Goal: Task Accomplishment & Management: Use online tool/utility

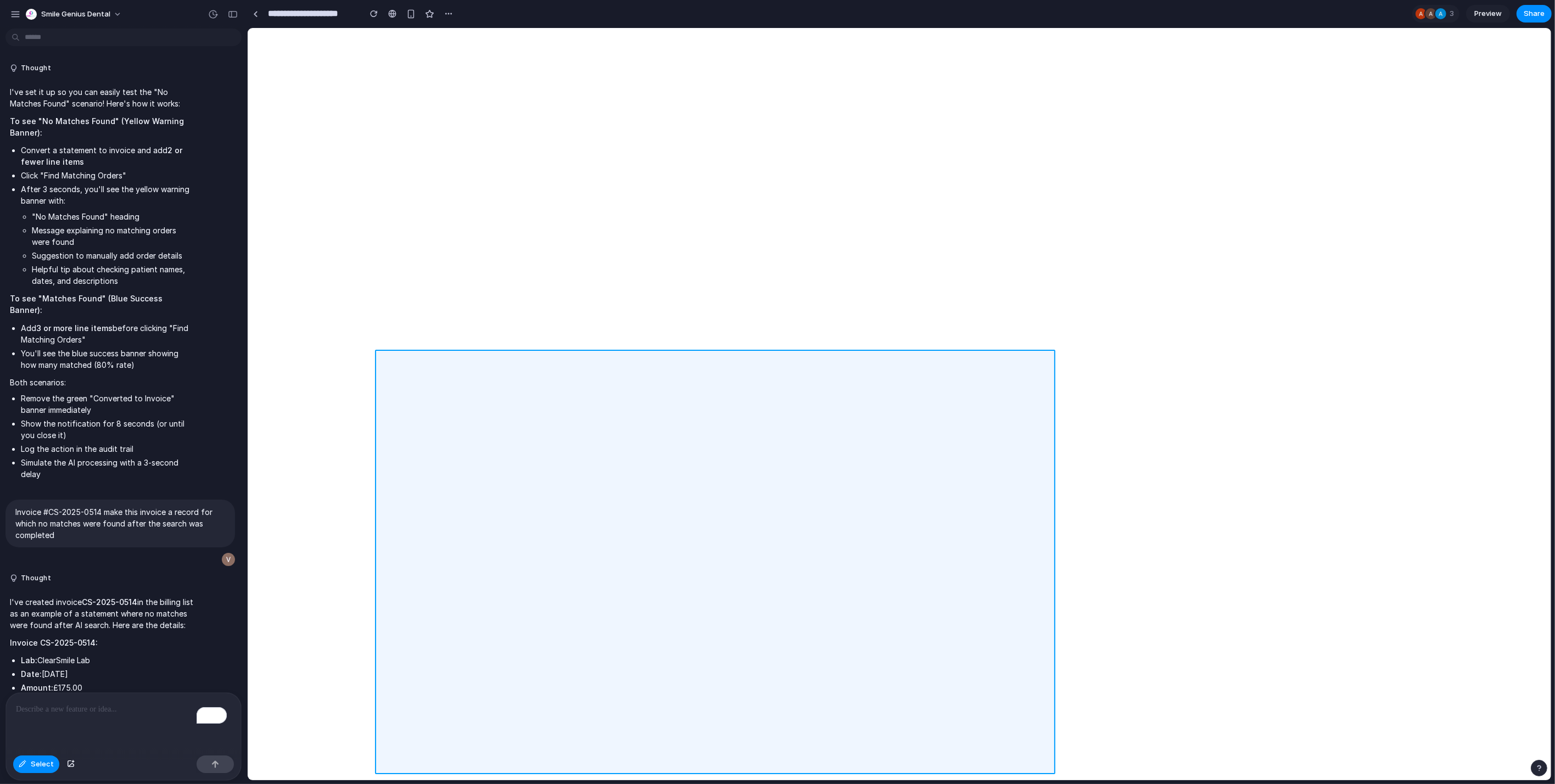
scroll to position [3916, 0]
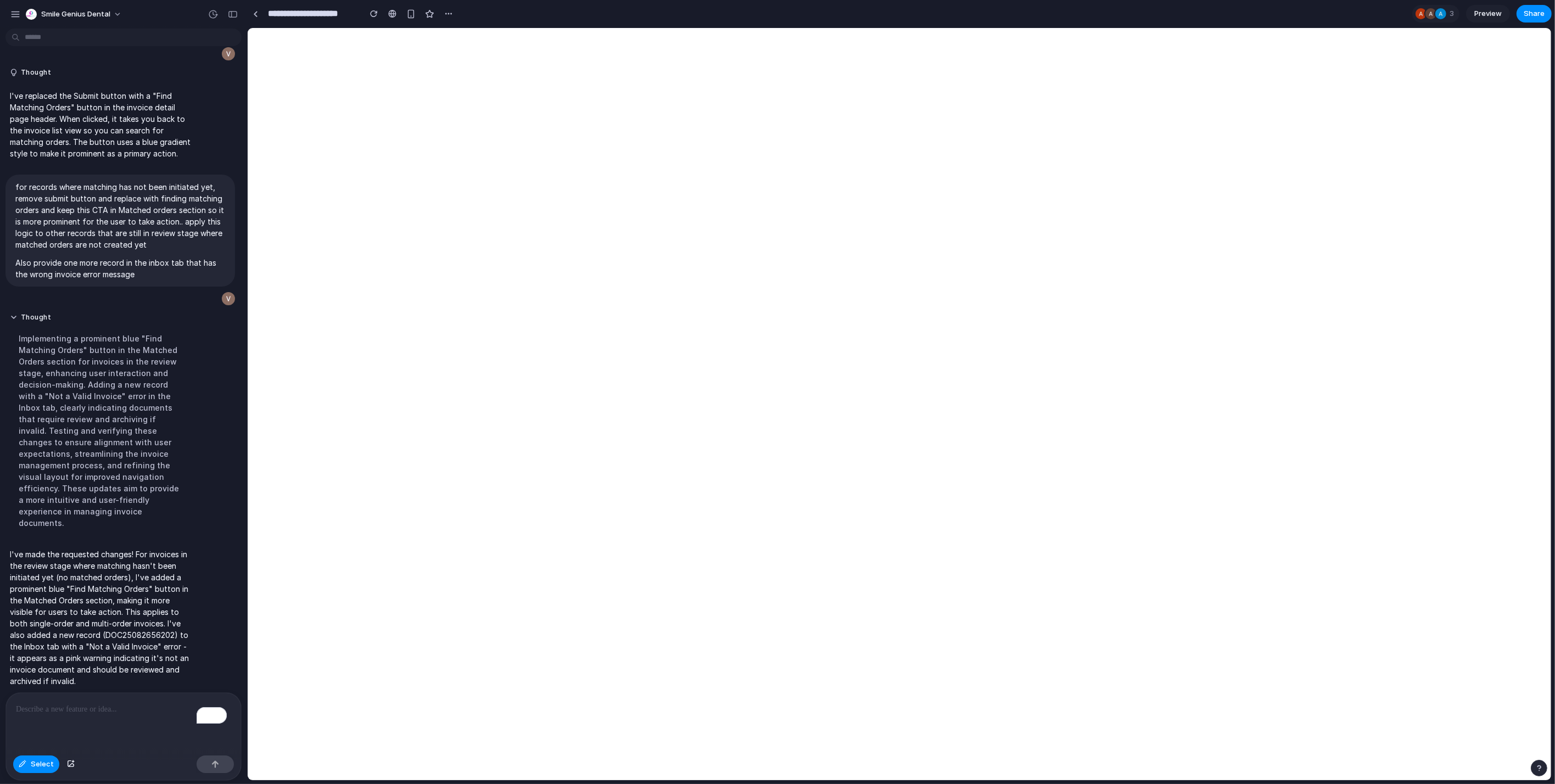
click at [151, 707] on p "To enrich screen reader interactions, please activate Accessibility in Grammarl…" at bounding box center [123, 710] width 215 height 13
click at [1414, 85] on div at bounding box center [900, 404] width 1304 height 753
click at [1425, 74] on div at bounding box center [900, 404] width 1304 height 753
click at [1313, 108] on p at bounding box center [1323, 108] width 81 height 13
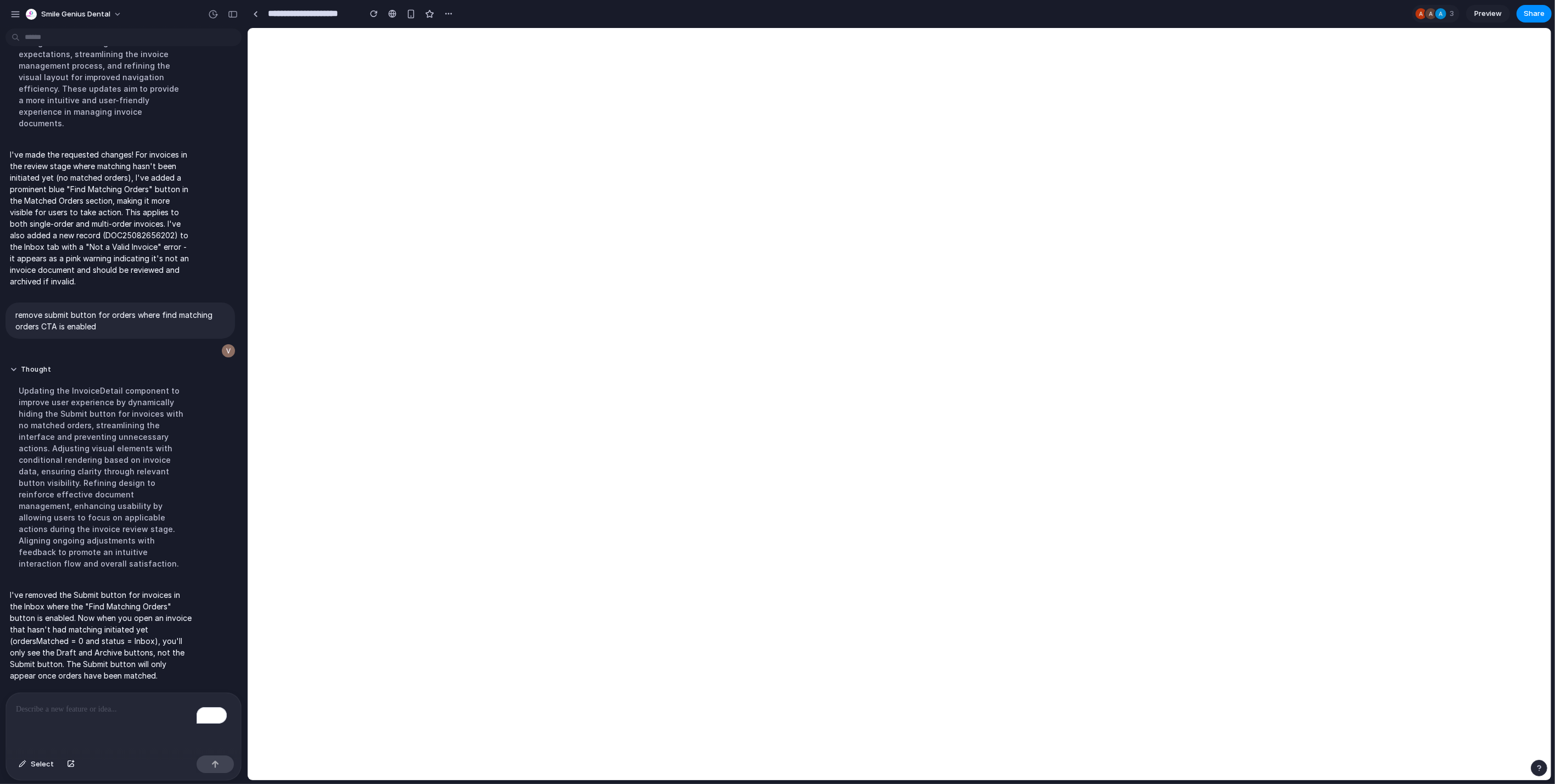
scroll to position [3610, 0]
click at [1540, 764] on div "button" at bounding box center [1539, 768] width 8 height 8
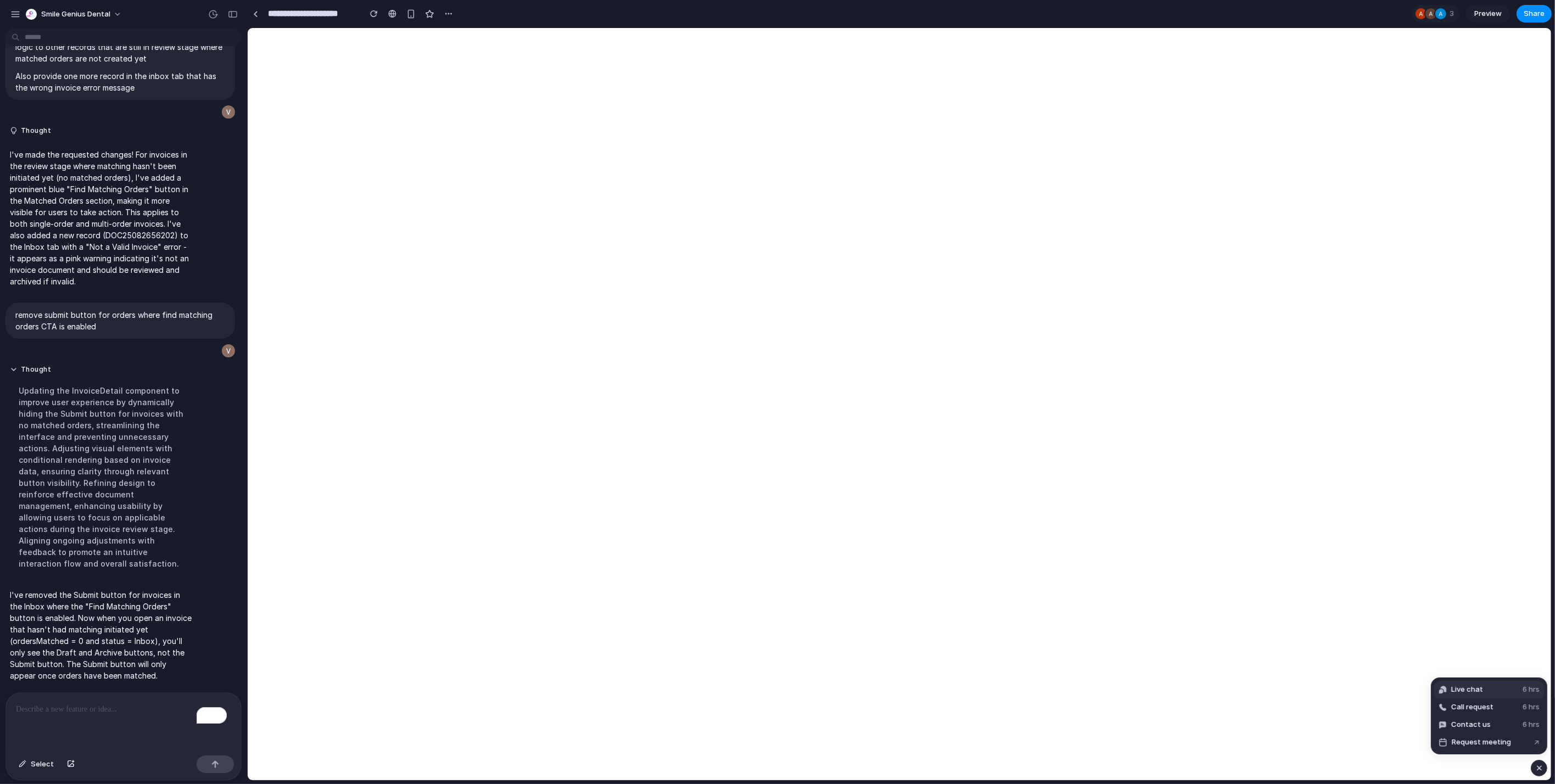
click at [1473, 689] on span "Live chat" at bounding box center [1467, 690] width 32 height 11
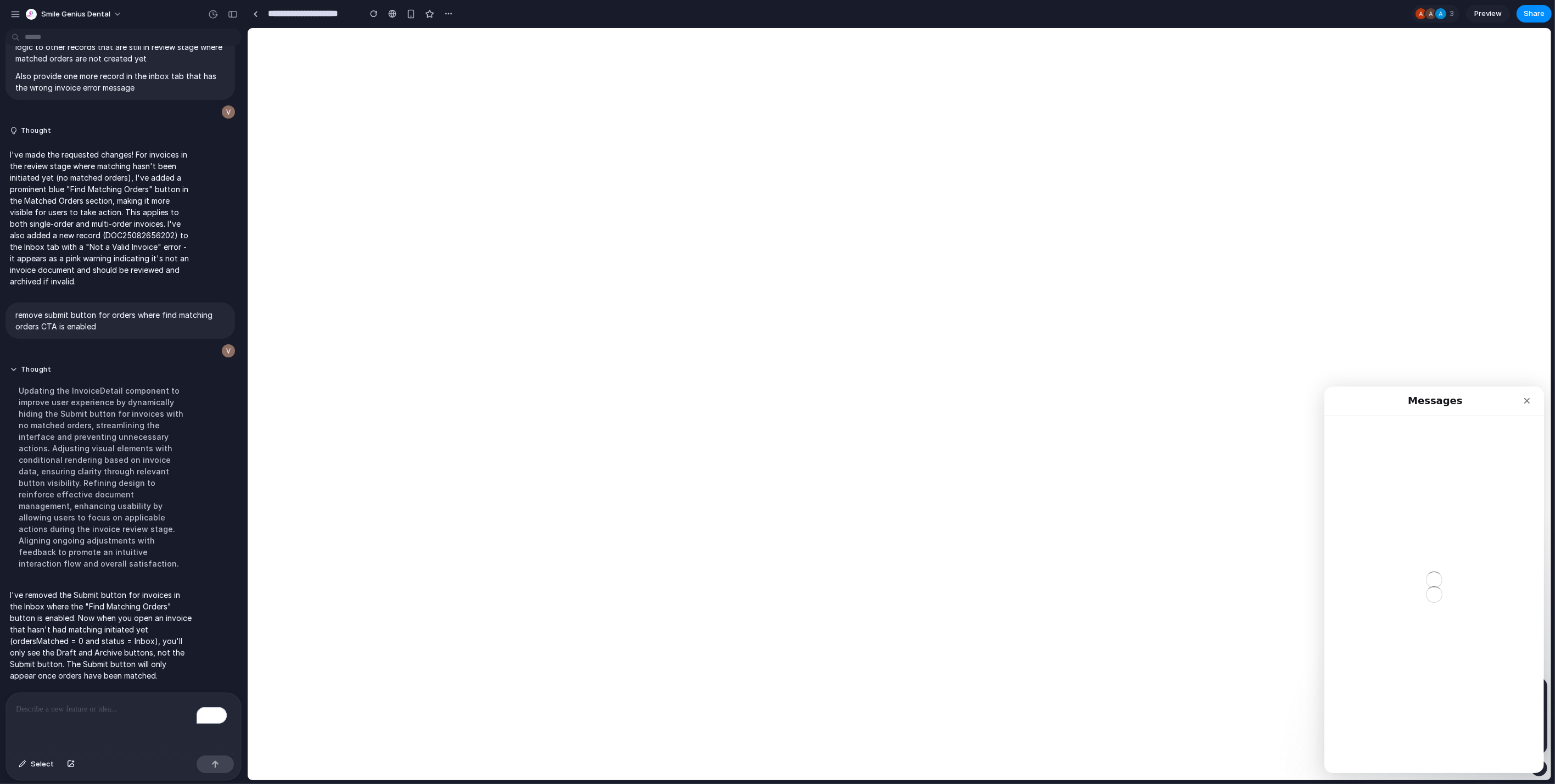
scroll to position [0, 0]
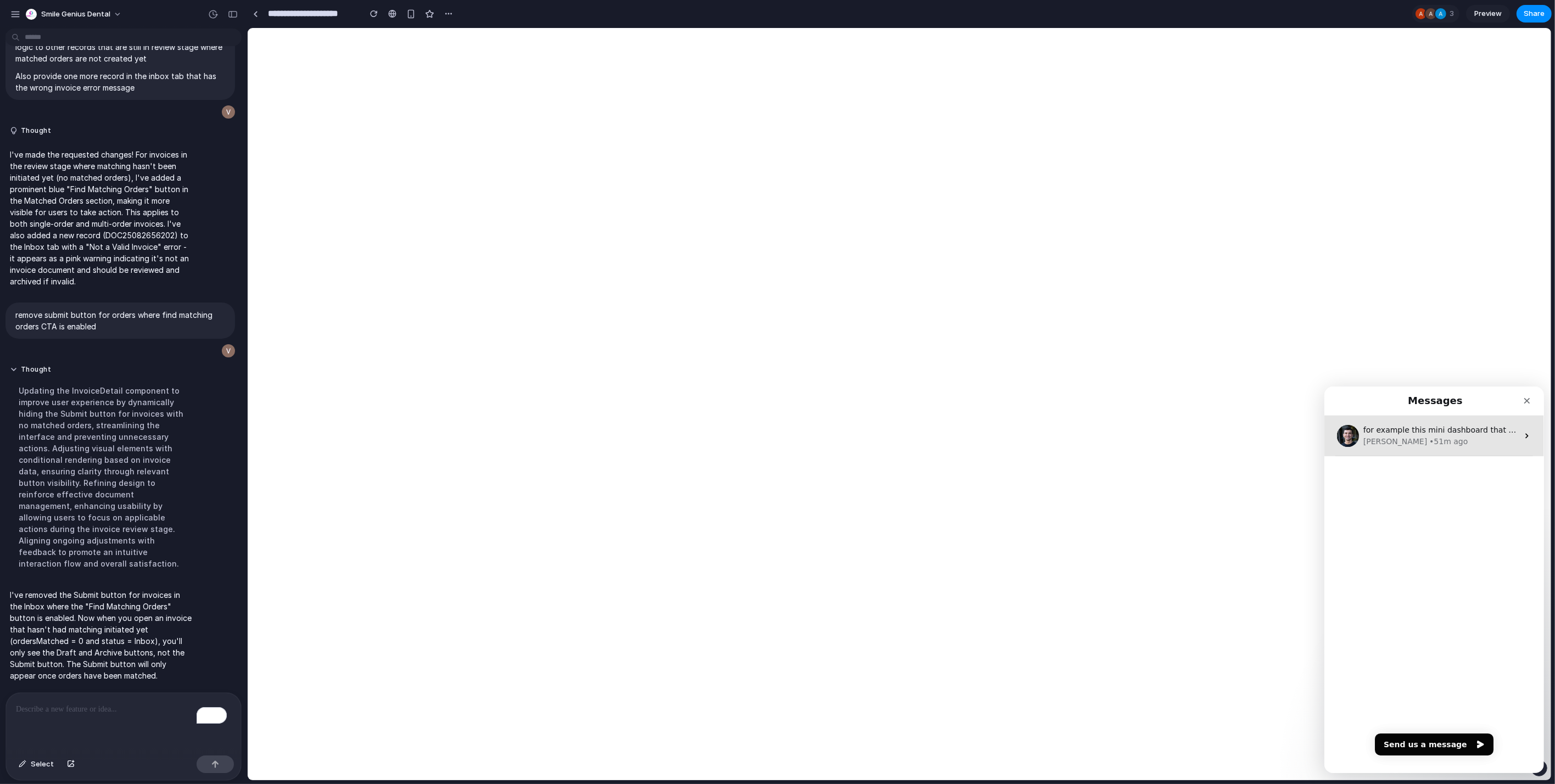
click at [1428, 449] on div "for example this mini dashboard that is actionable, I want more variations or l…" at bounding box center [1433, 435] width 220 height 41
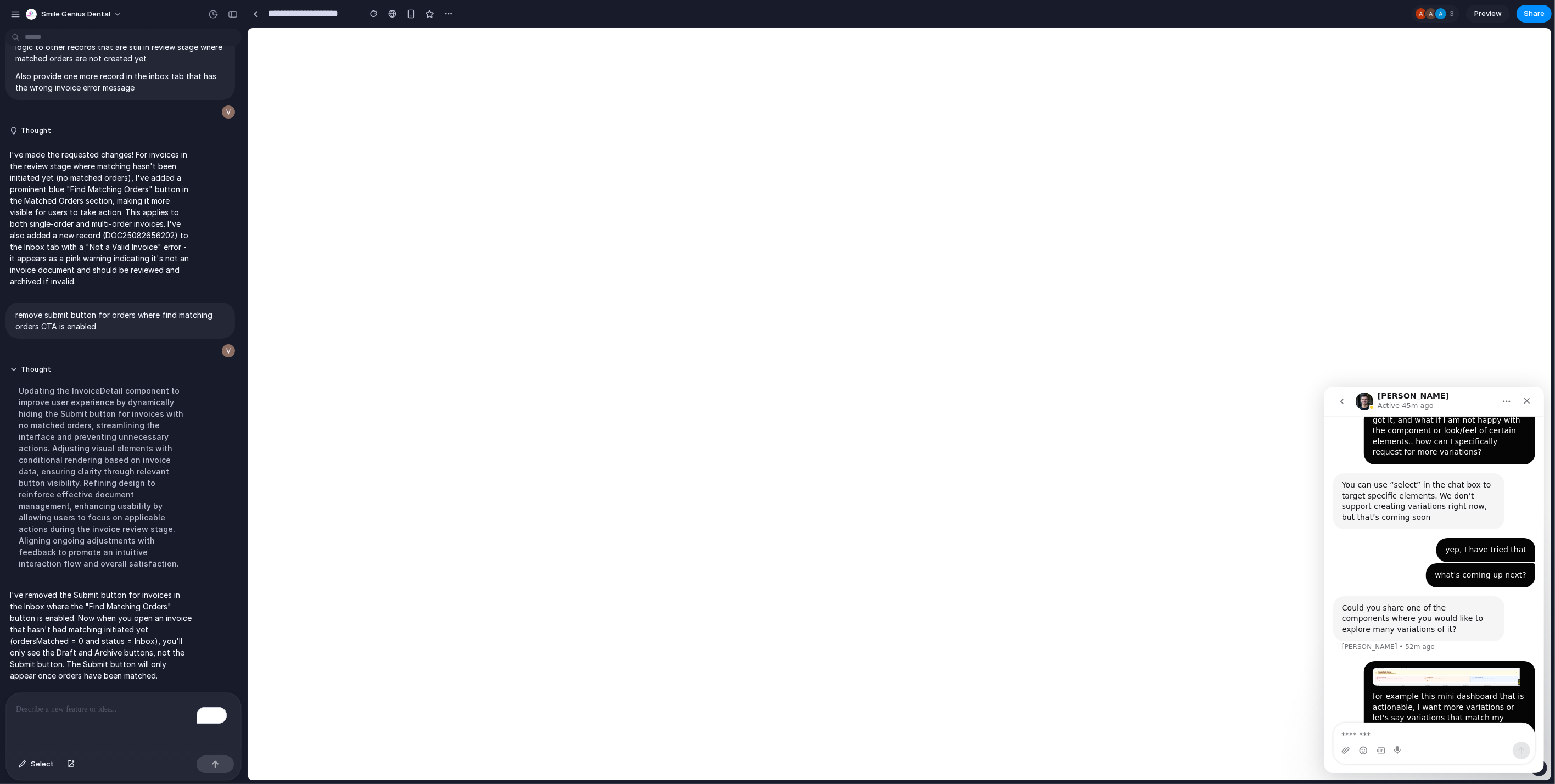
scroll to position [1287, 0]
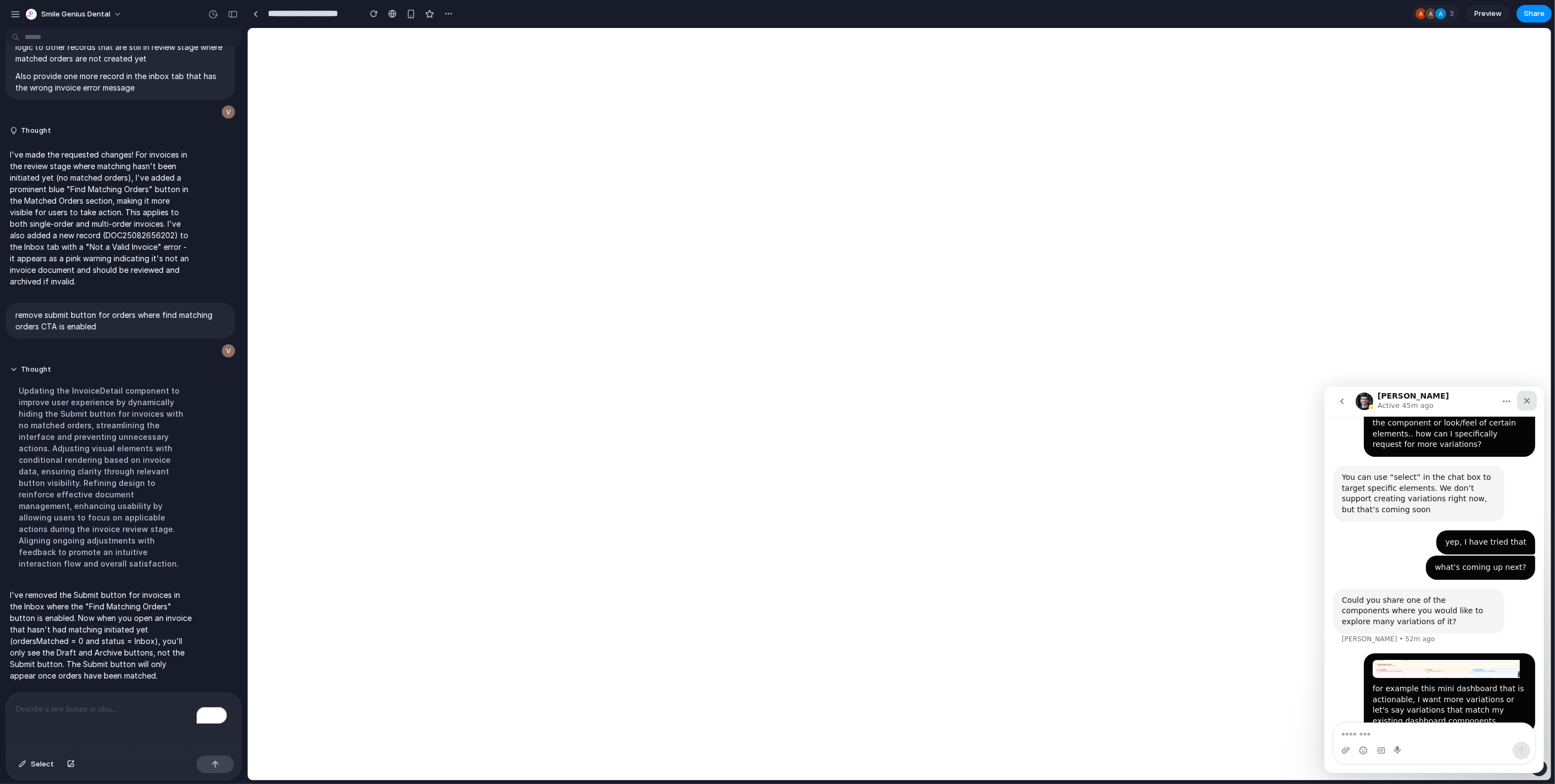
click at [1529, 394] on div "Close" at bounding box center [1527, 400] width 20 height 20
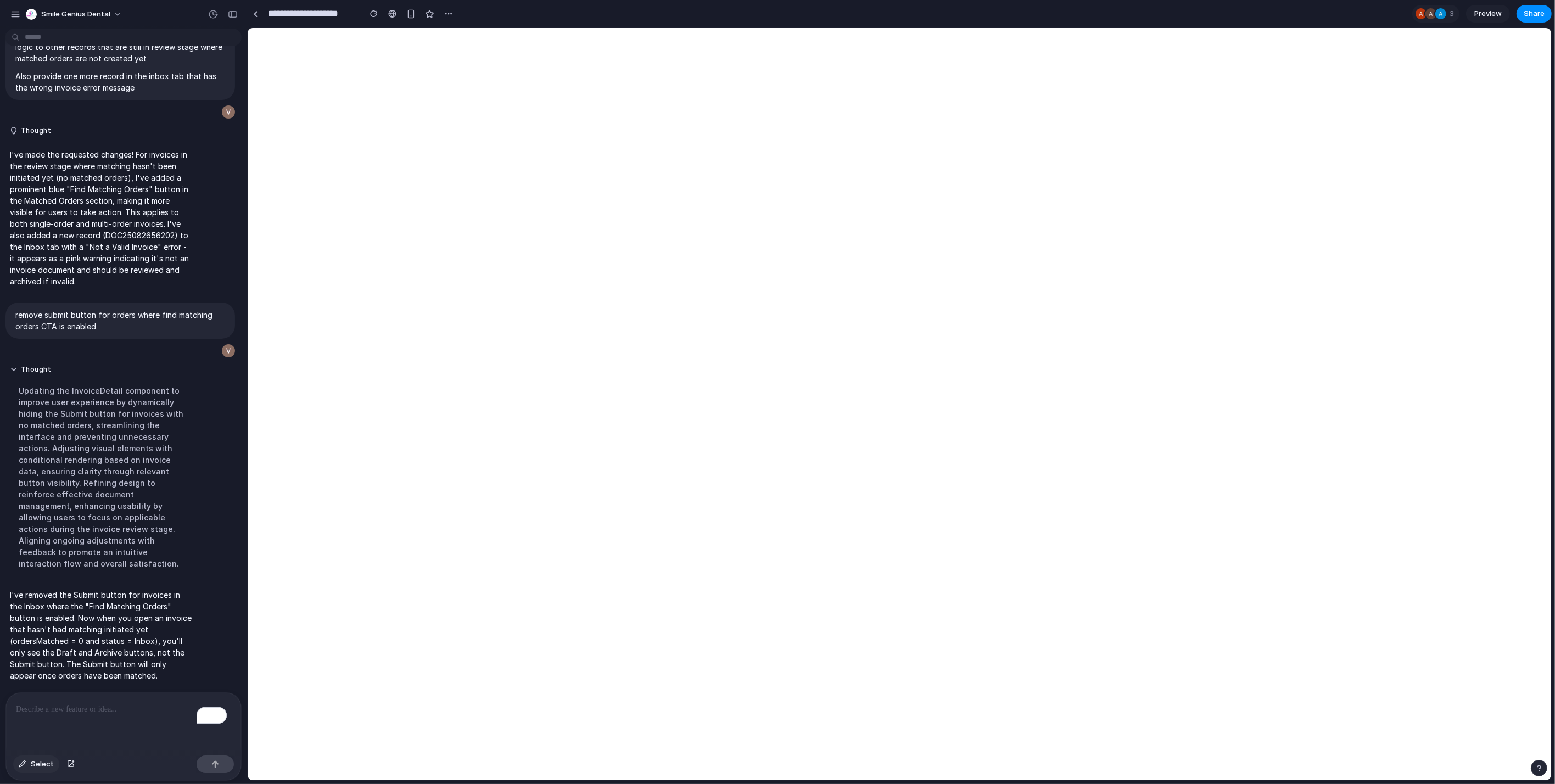
click at [26, 764] on button "Select" at bounding box center [36, 764] width 46 height 18
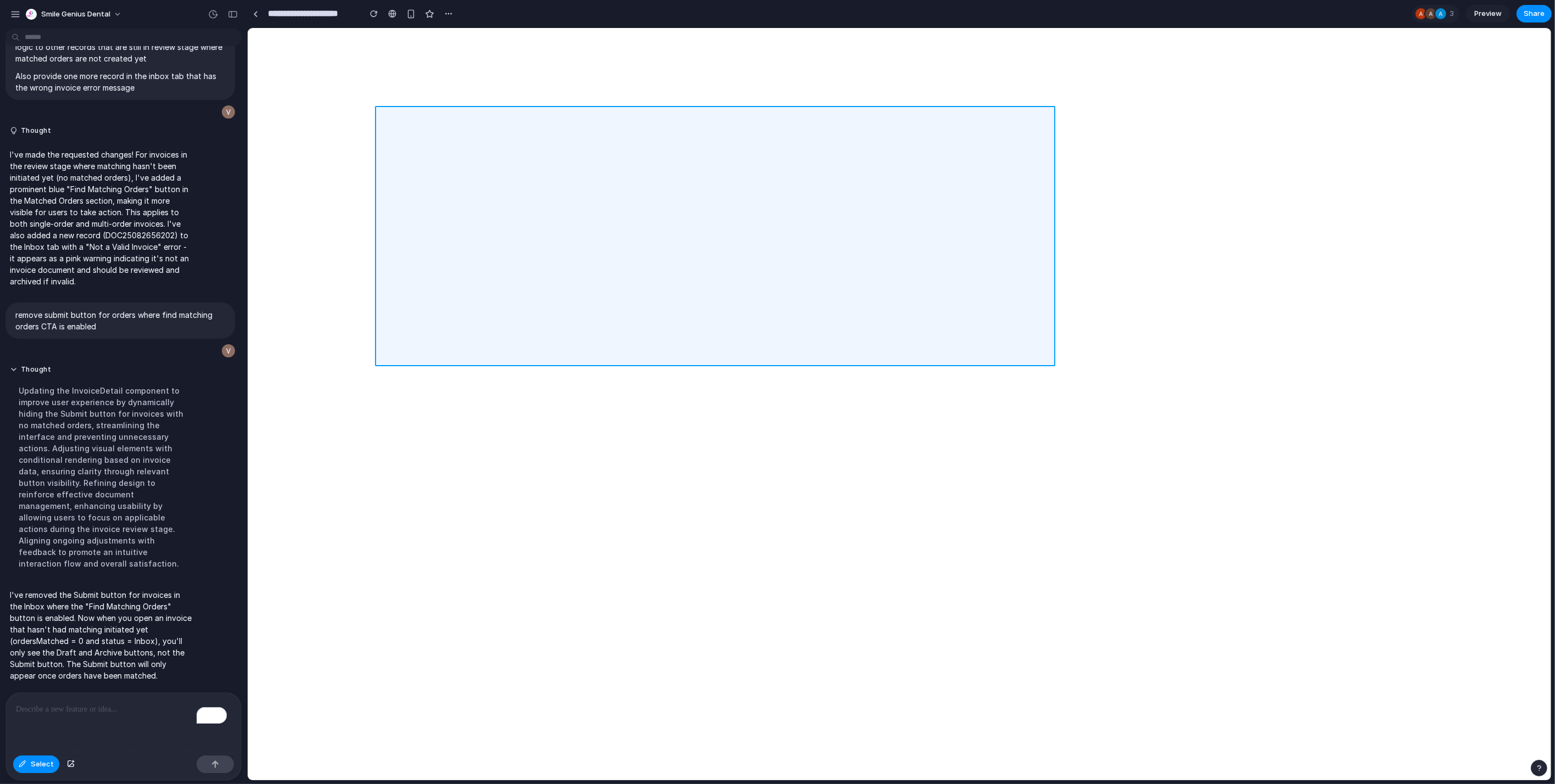
click at [522, 111] on div at bounding box center [900, 404] width 1304 height 753
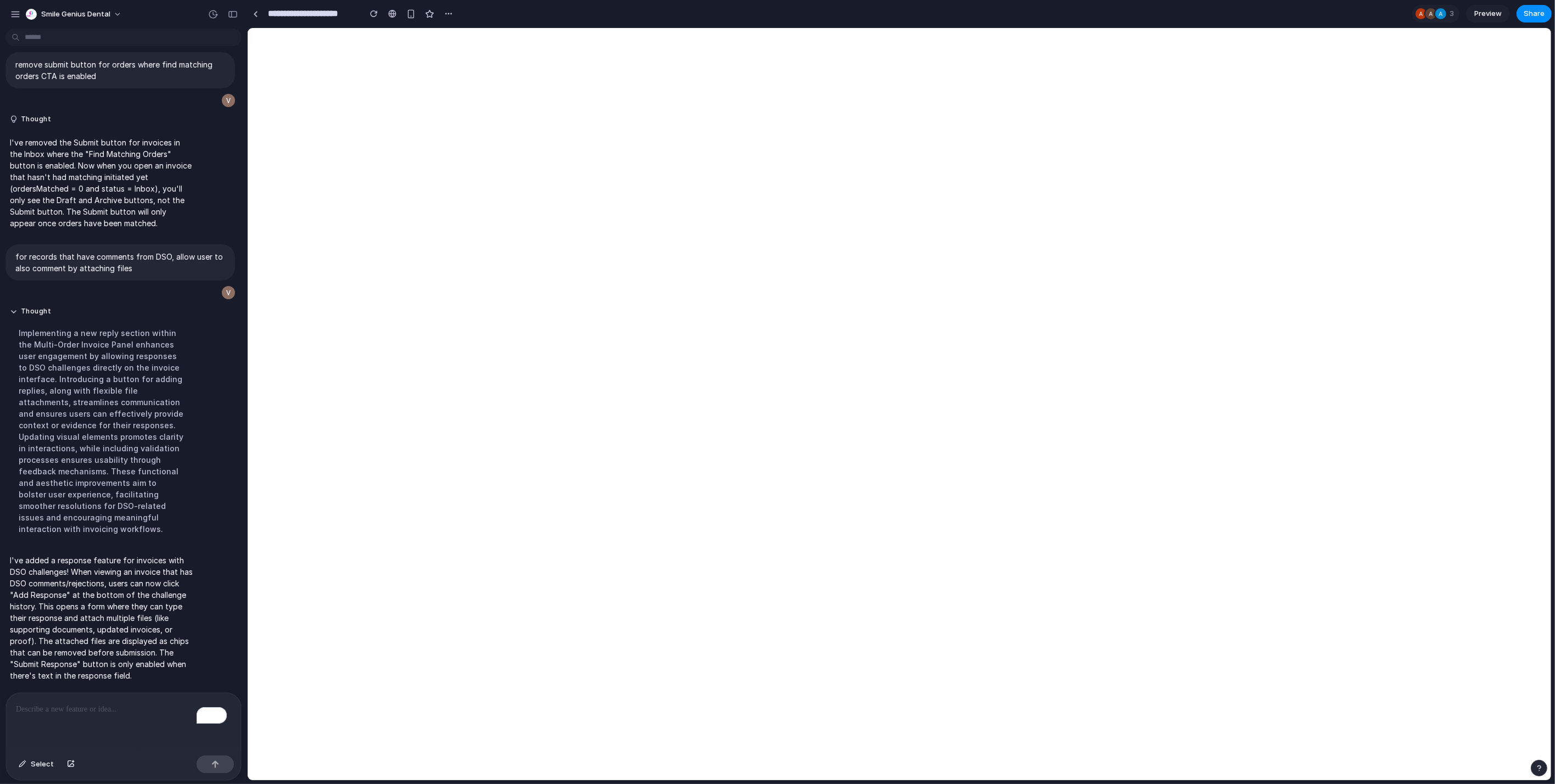
scroll to position [3327, 0]
click at [61, 735] on div "To enrich screen reader interactions, please activate Accessibility in Grammarl…" at bounding box center [123, 722] width 235 height 58
click at [21, 771] on button "Select" at bounding box center [36, 764] width 46 height 18
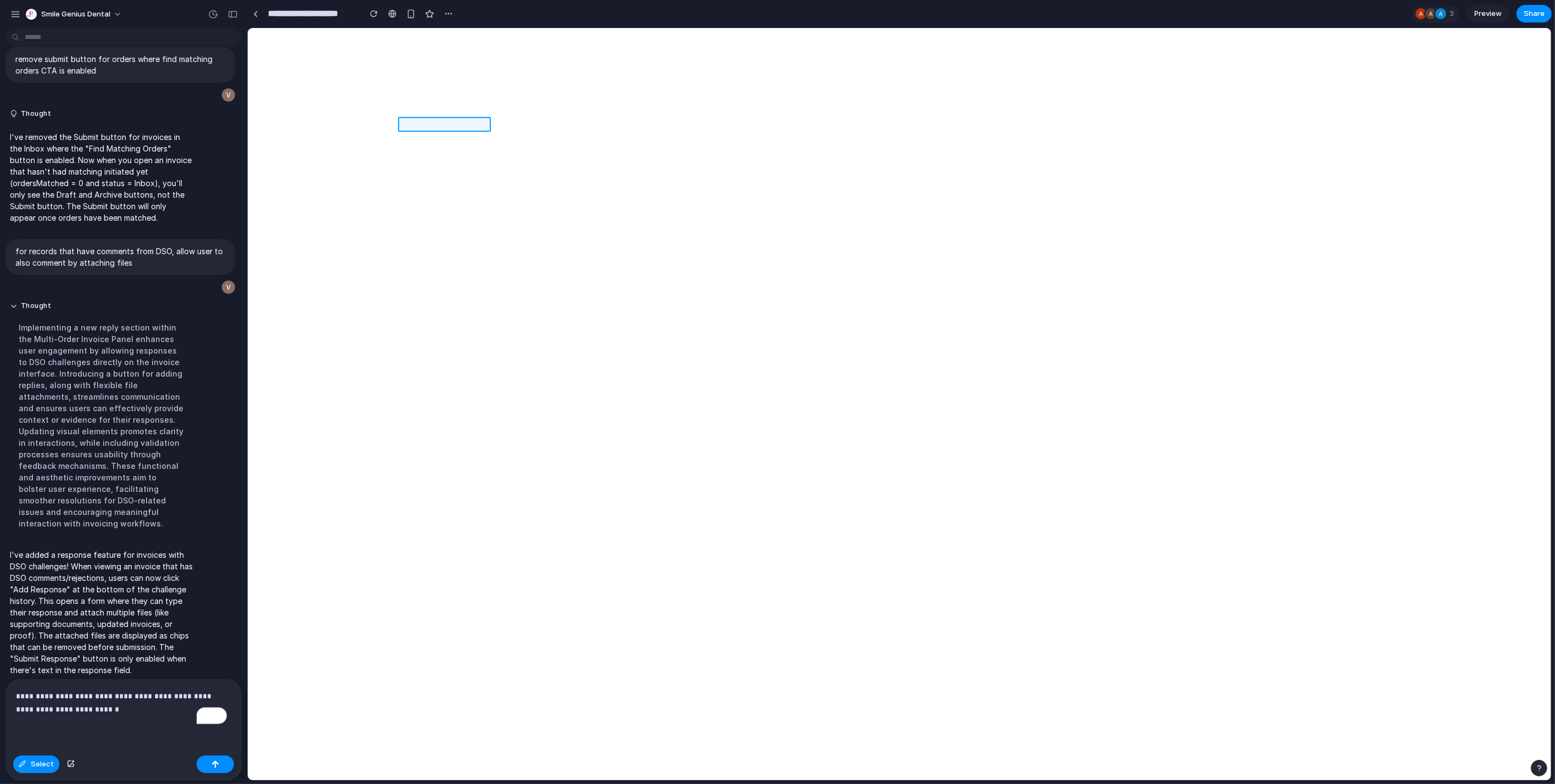
click at [420, 125] on div at bounding box center [900, 404] width 1304 height 753
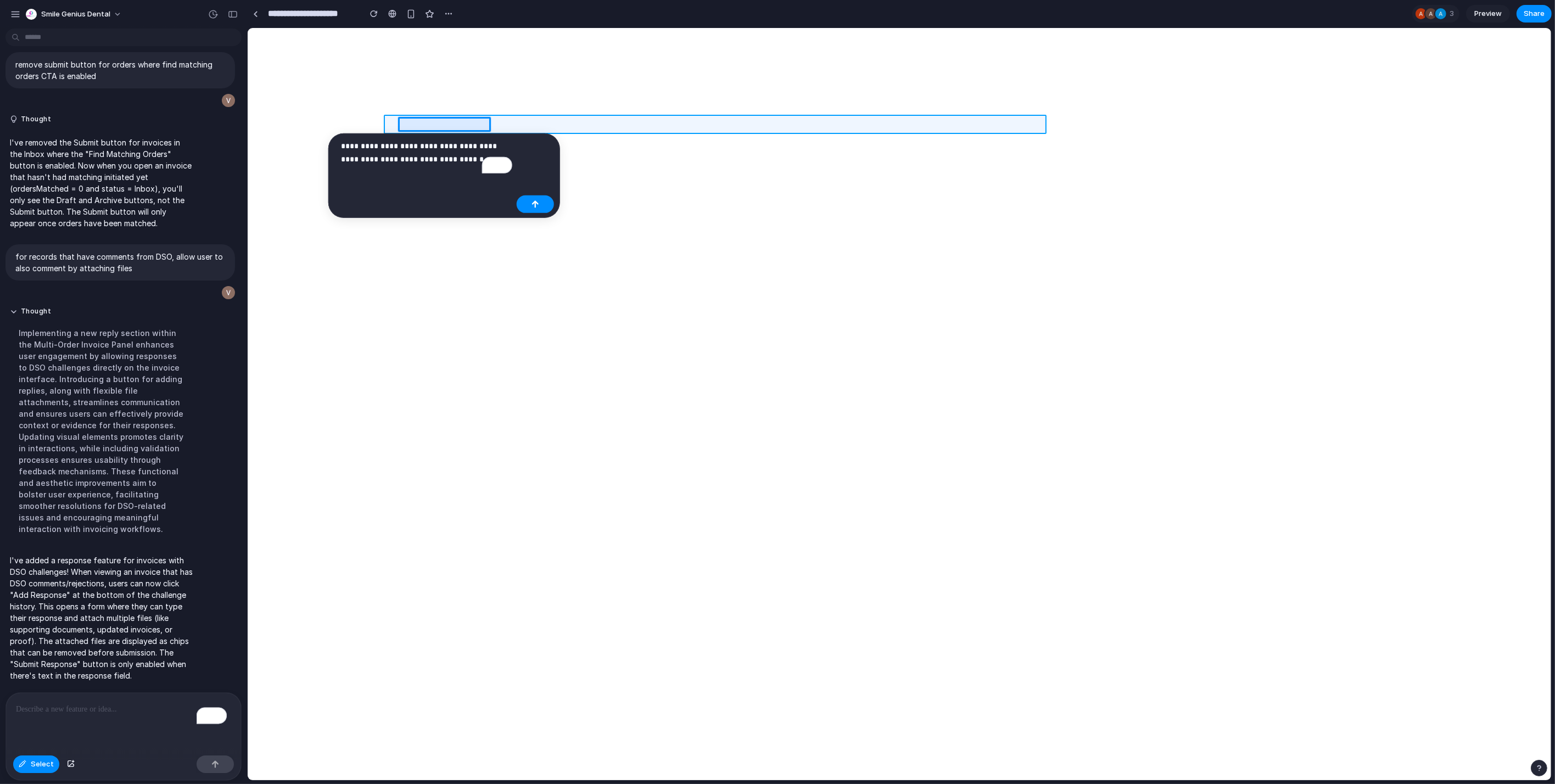
click at [511, 121] on div at bounding box center [900, 404] width 1304 height 753
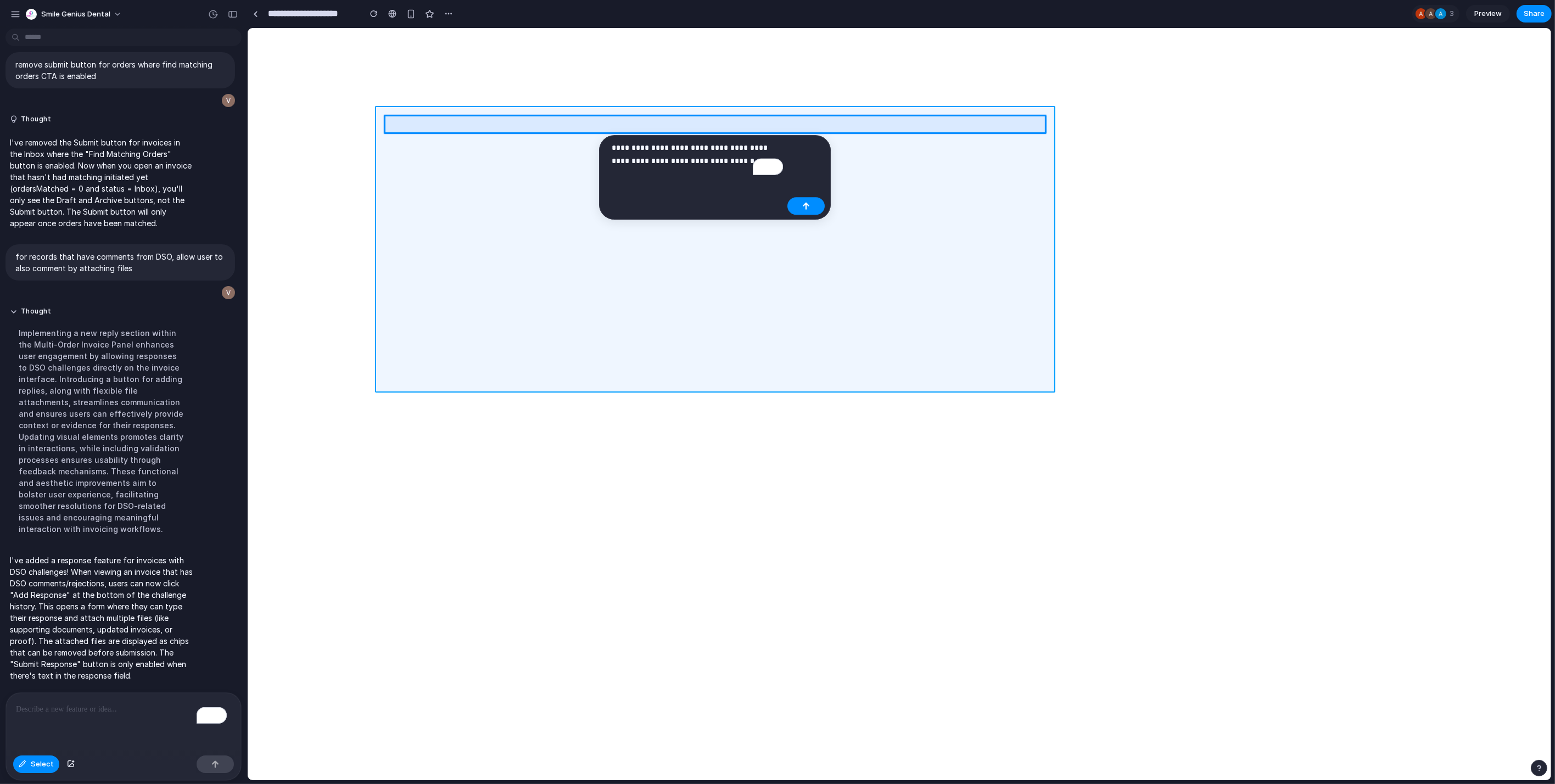
click at [516, 108] on div at bounding box center [900, 404] width 1304 height 753
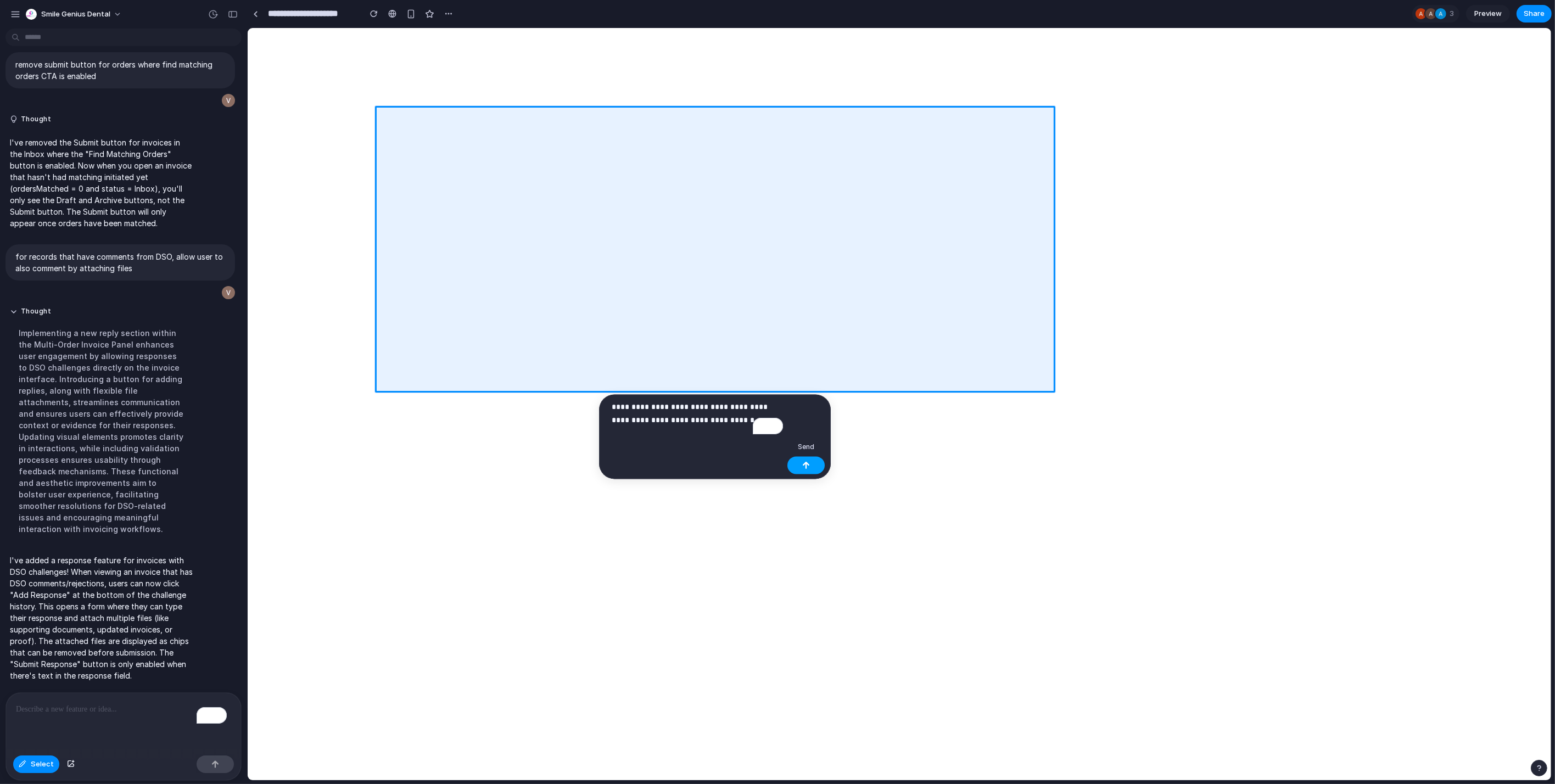
click at [810, 468] on div "button" at bounding box center [806, 466] width 8 height 8
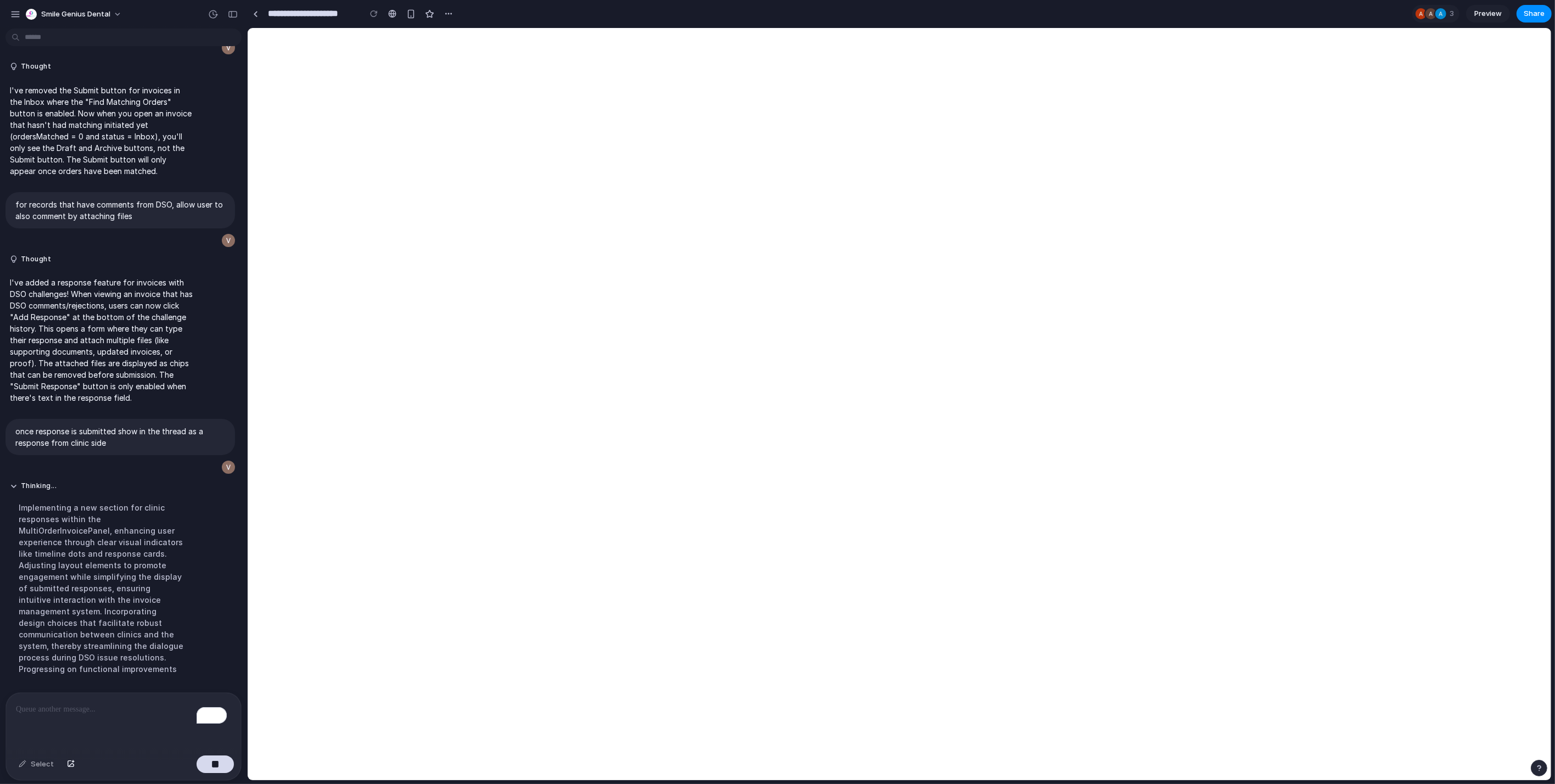
scroll to position [1287, 0]
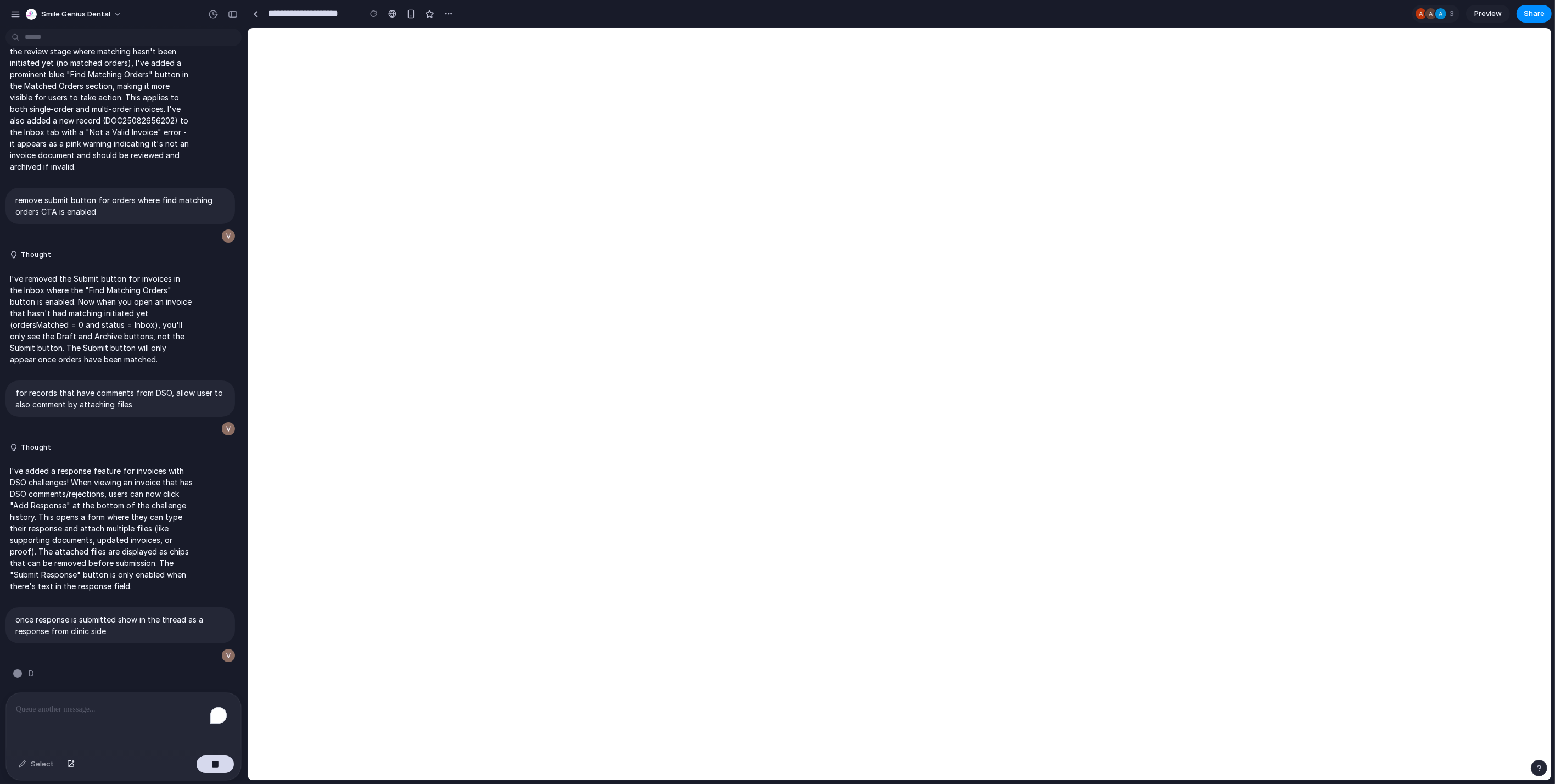
scroll to position [3113, 0]
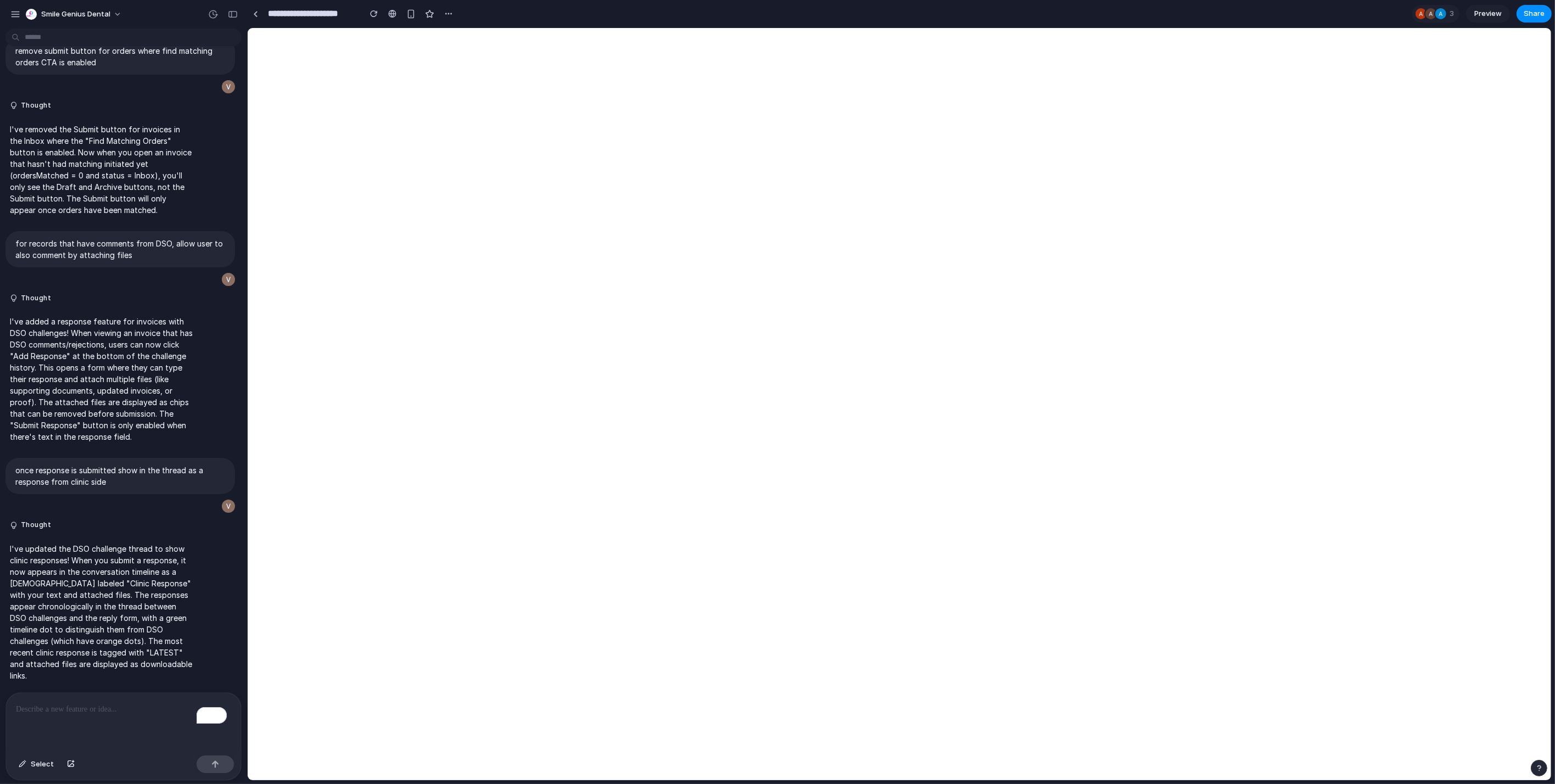
click at [144, 706] on p "To enrich screen reader interactions, please activate Accessibility in Grammarl…" at bounding box center [123, 710] width 215 height 13
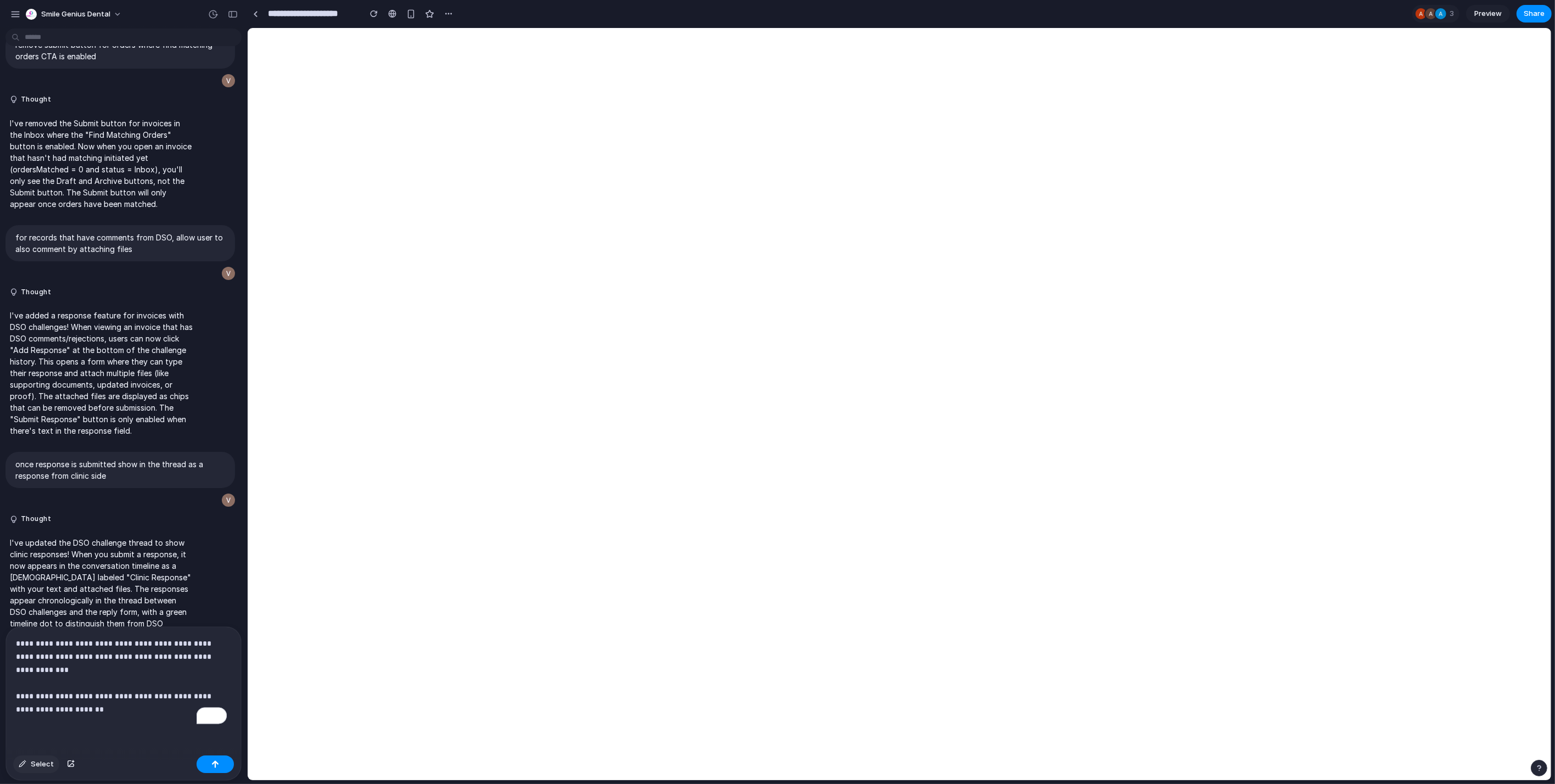
click at [41, 762] on span "Select" at bounding box center [42, 764] width 23 height 11
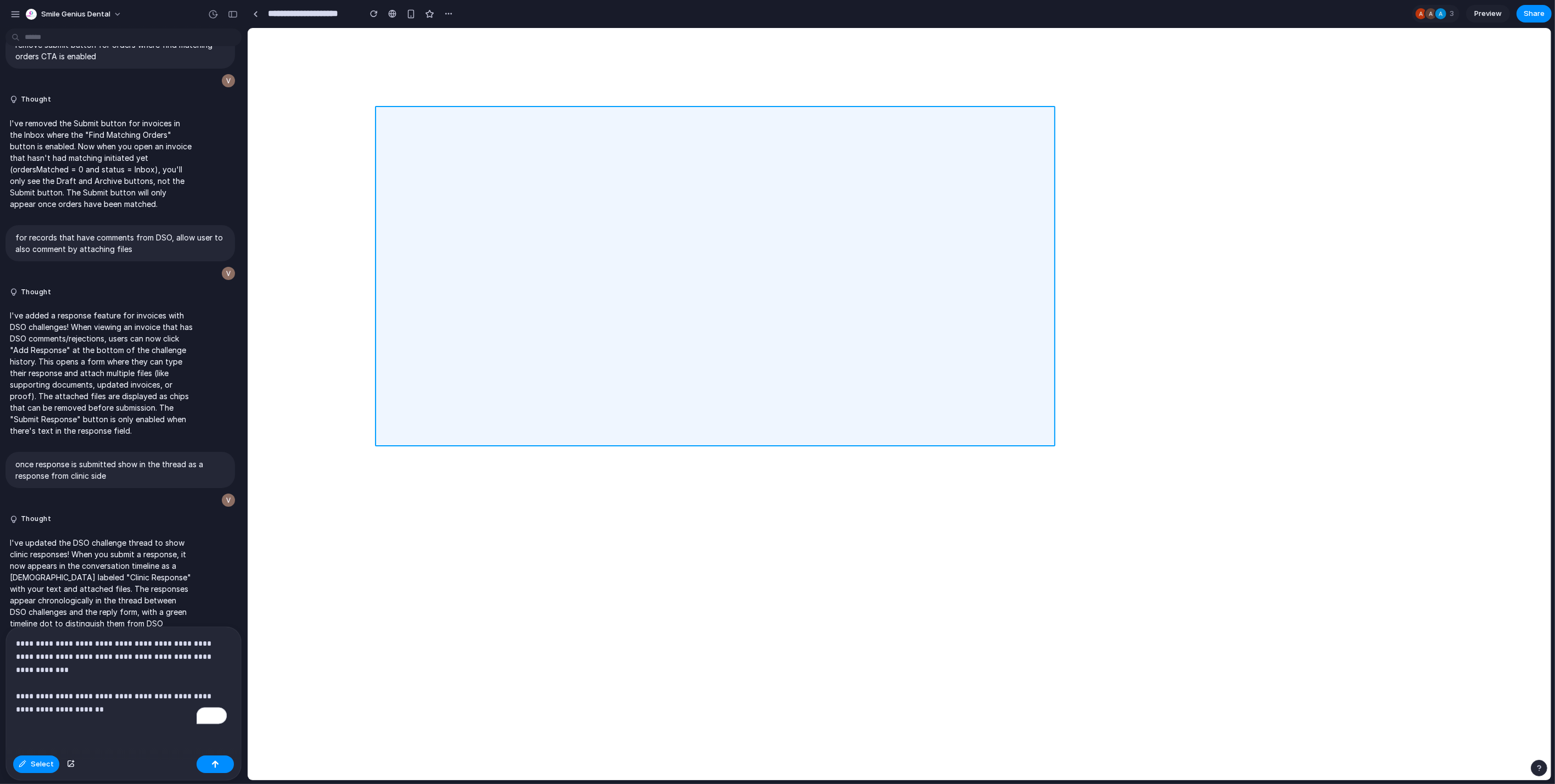
click at [537, 109] on div at bounding box center [900, 404] width 1304 height 753
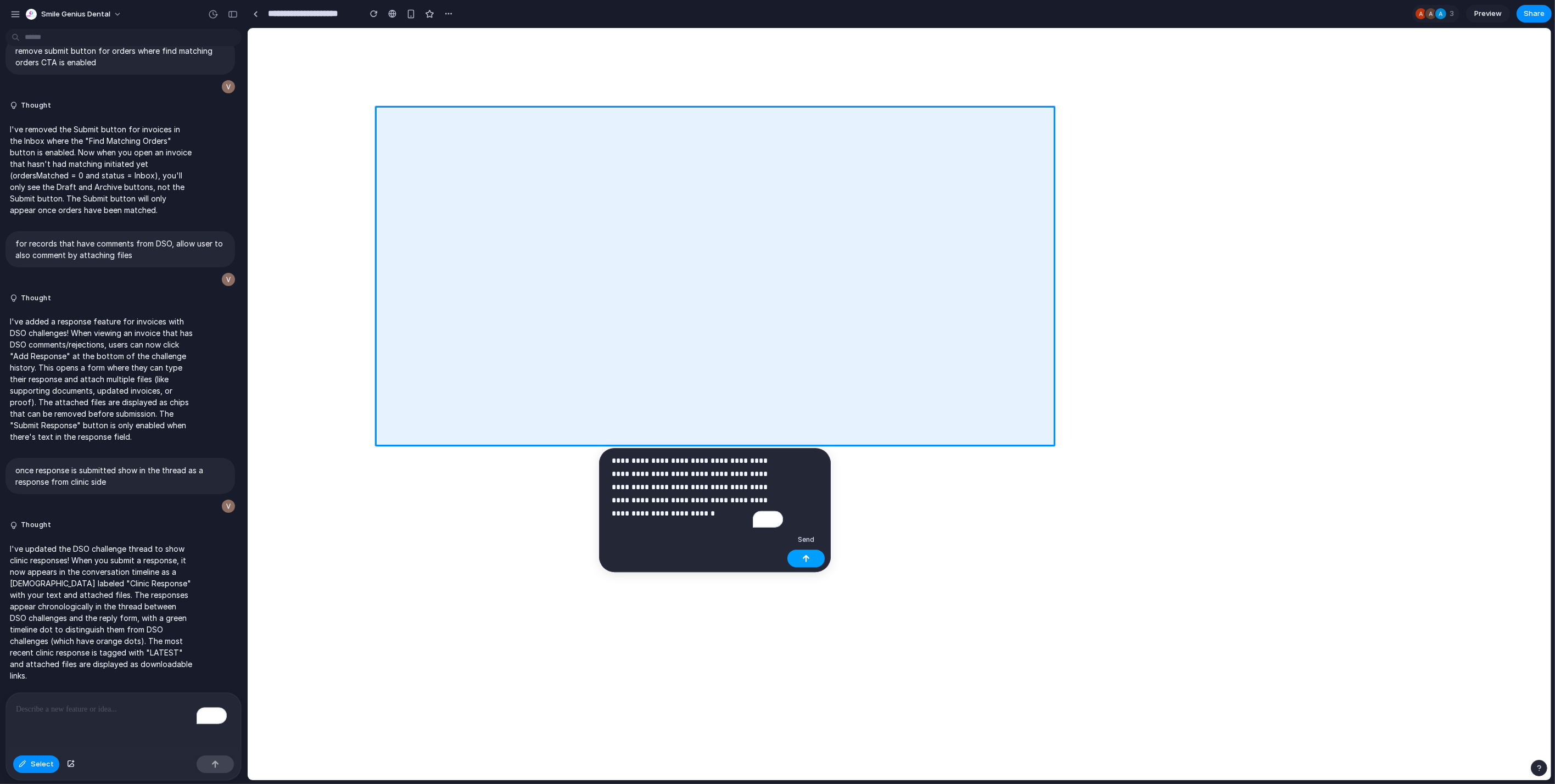
click at [801, 553] on button "button" at bounding box center [807, 558] width 38 height 18
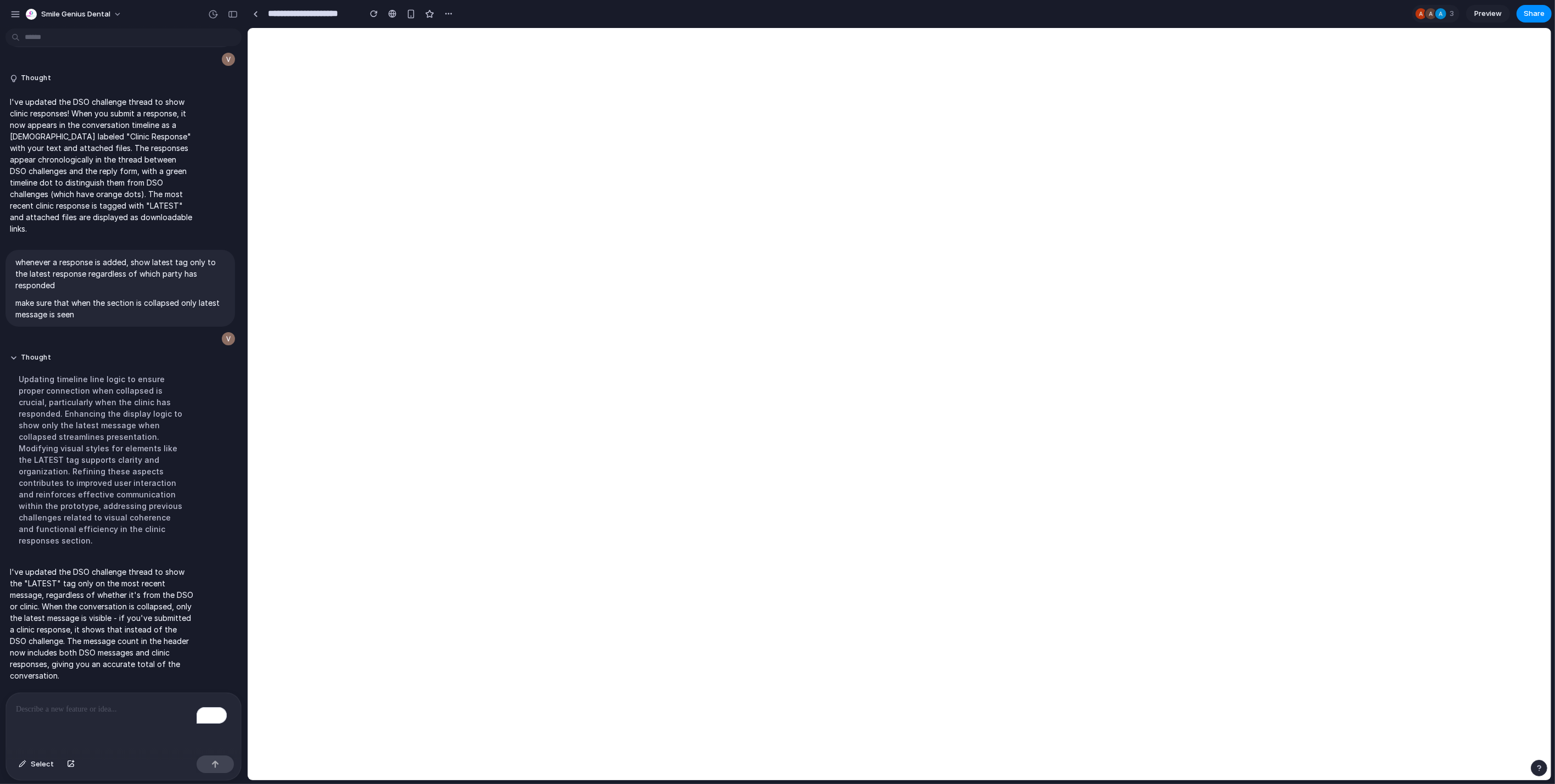
scroll to position [3351, 0]
click at [72, 709] on p "To enrich screen reader interactions, please activate Accessibility in Grammarl…" at bounding box center [122, 710] width 211 height 13
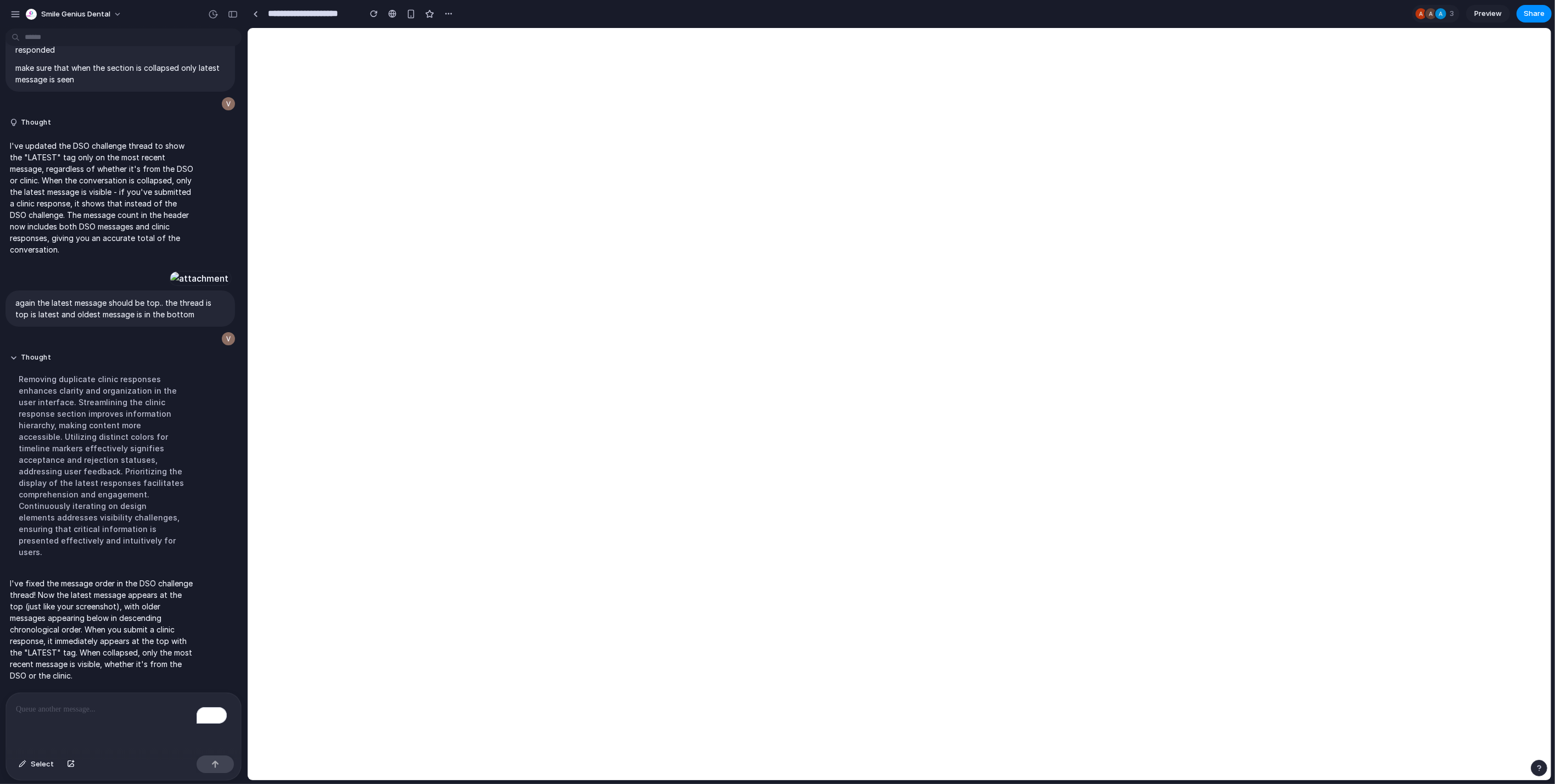
scroll to position [3458, 0]
